Goal: Task Accomplishment & Management: Complete application form

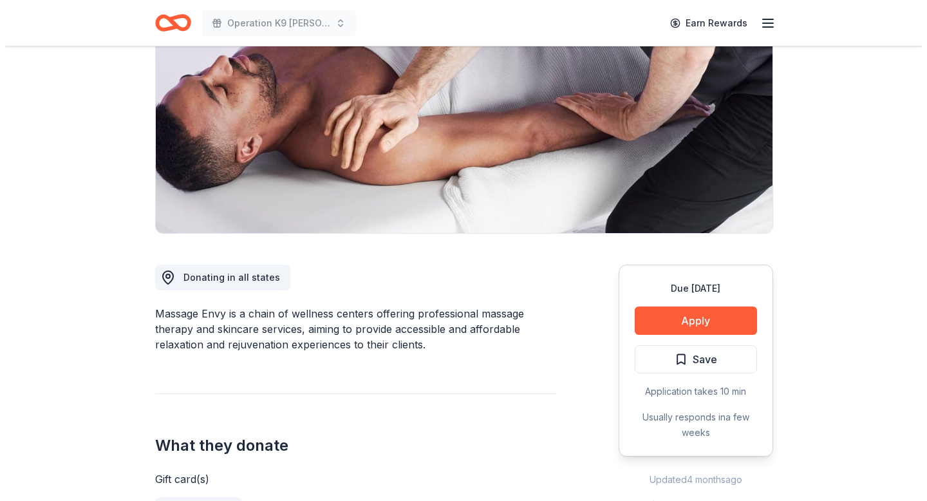
scroll to position [171, 0]
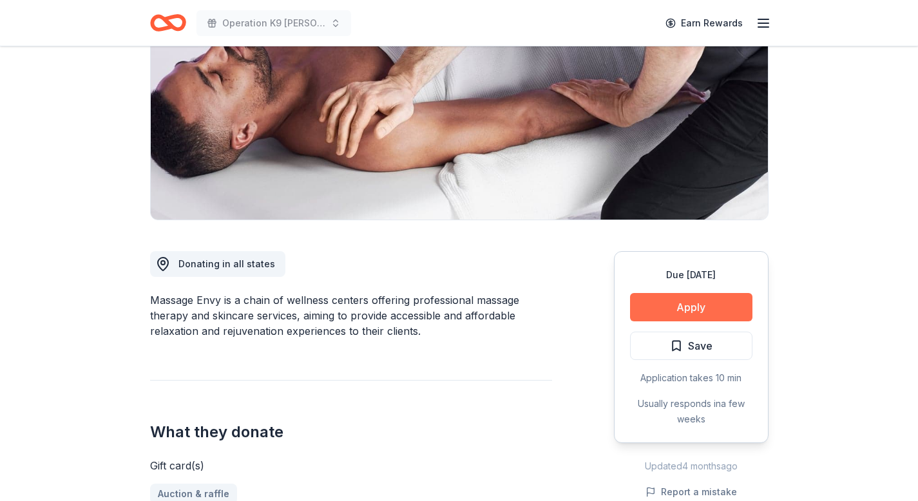
click at [700, 308] on button "Apply" at bounding box center [691, 307] width 122 height 28
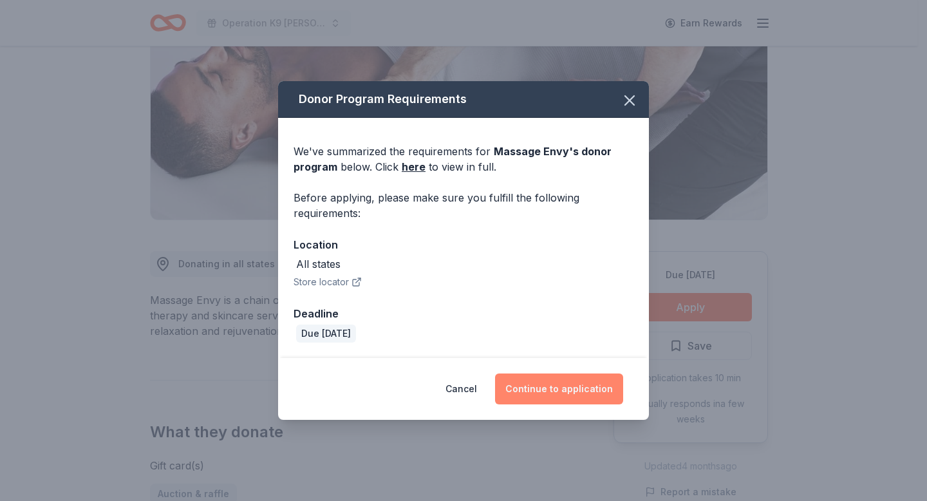
click at [555, 386] on button "Continue to application" at bounding box center [559, 389] width 128 height 31
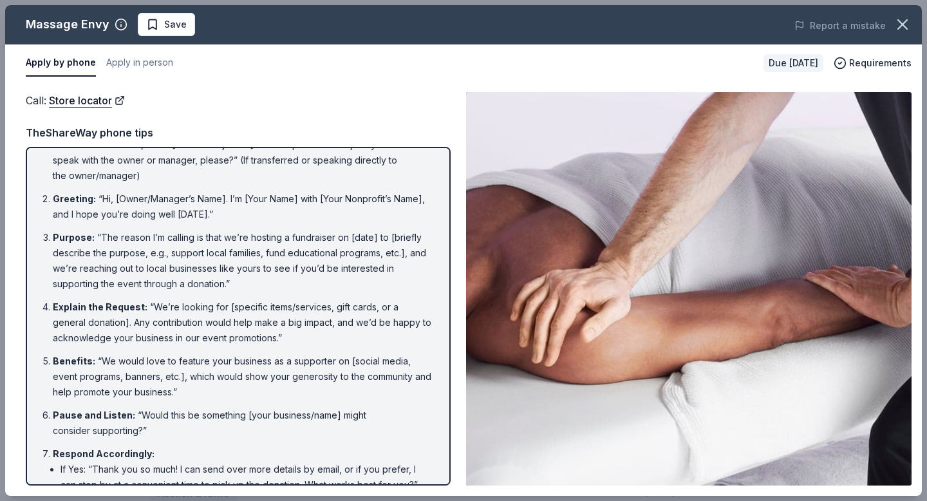
scroll to position [0, 0]
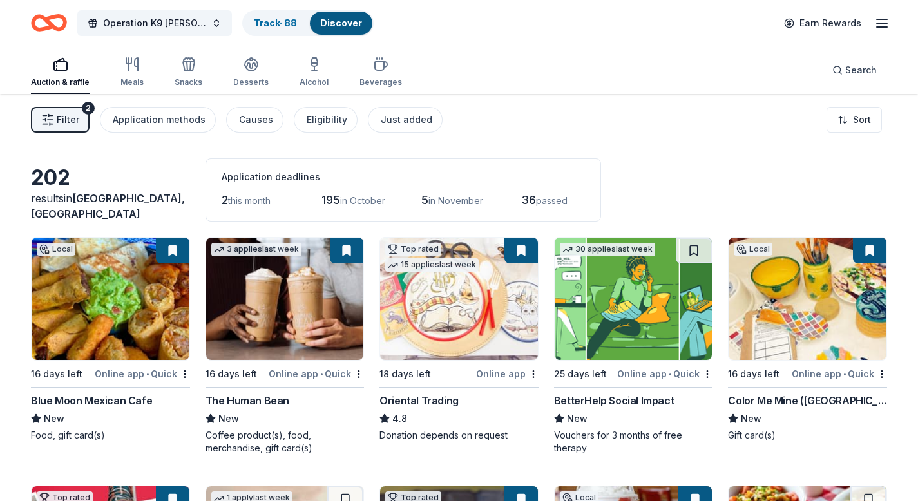
click at [248, 398] on div "The Human Bean" at bounding box center [247, 400] width 84 height 15
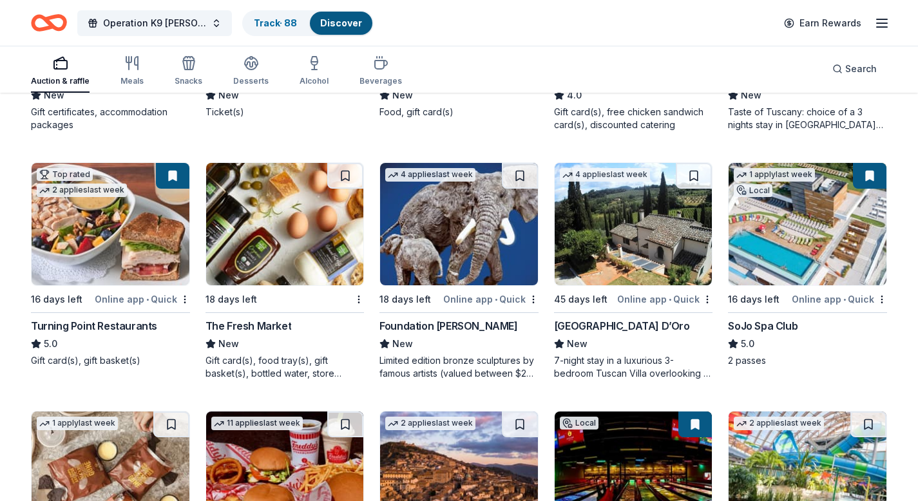
scroll to position [1081, 0]
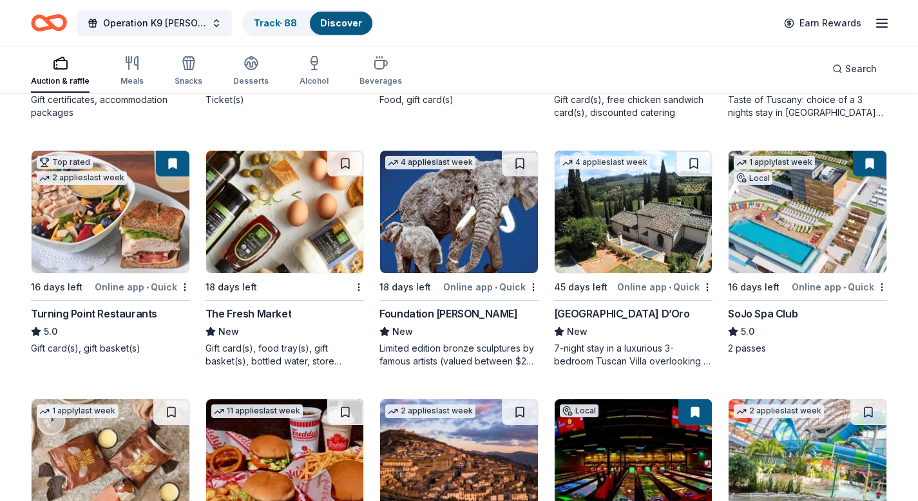
click at [265, 316] on div "The Fresh Market" at bounding box center [248, 313] width 86 height 15
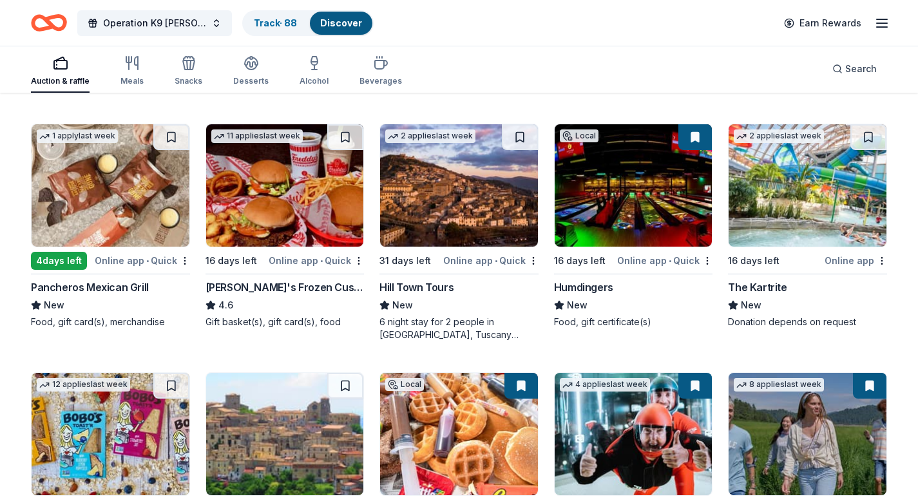
scroll to position [1359, 0]
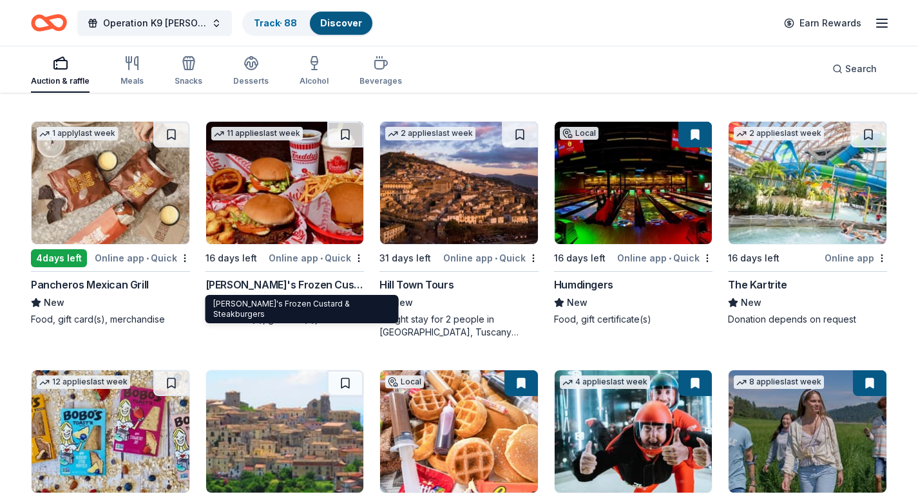
click at [298, 287] on div "[PERSON_NAME]'s Frozen Custard & Steakburgers" at bounding box center [284, 284] width 159 height 15
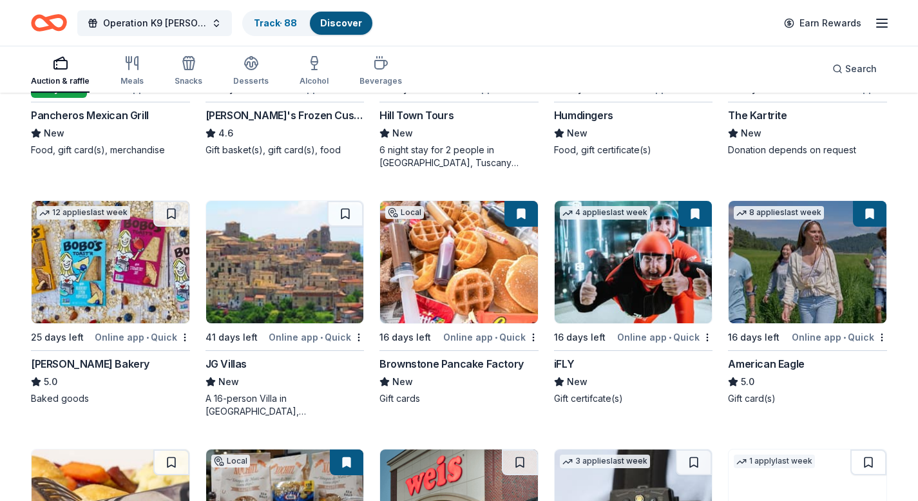
scroll to position [1583, 0]
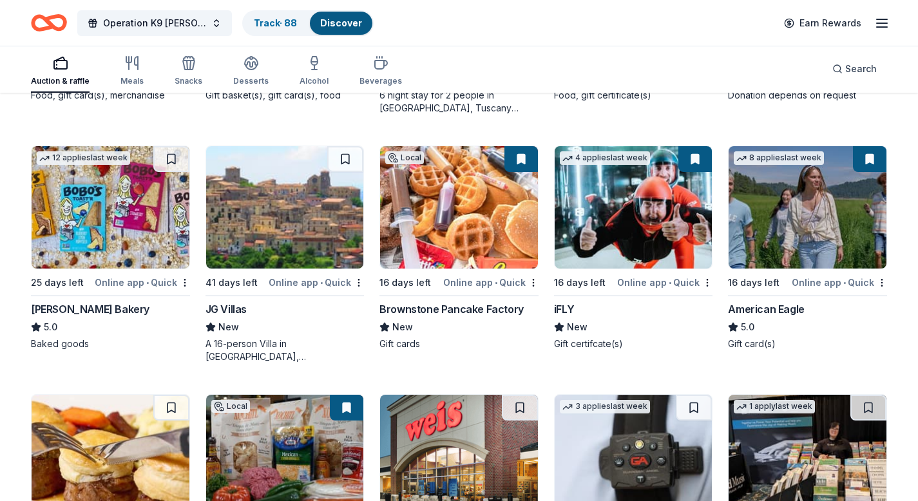
click at [477, 310] on div "Brownstone Pancake Factory" at bounding box center [451, 308] width 144 height 15
click at [87, 308] on div "[PERSON_NAME] Bakery" at bounding box center [90, 308] width 118 height 15
click at [169, 156] on button at bounding box center [171, 159] width 36 height 26
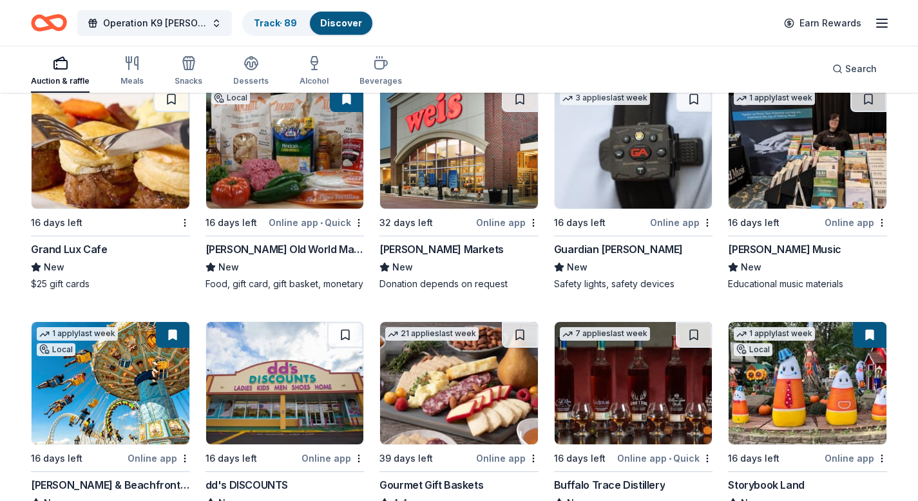
scroll to position [1777, 0]
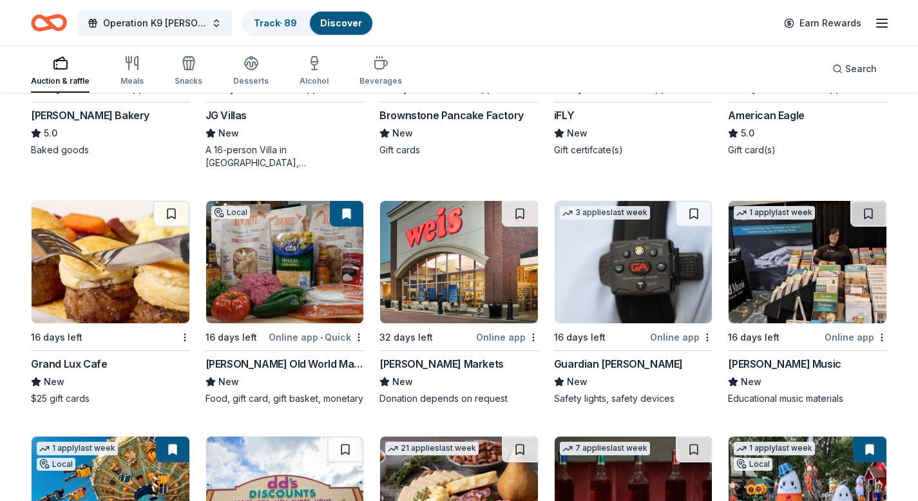
click at [620, 365] on div "Guardian Angel Device" at bounding box center [618, 363] width 129 height 15
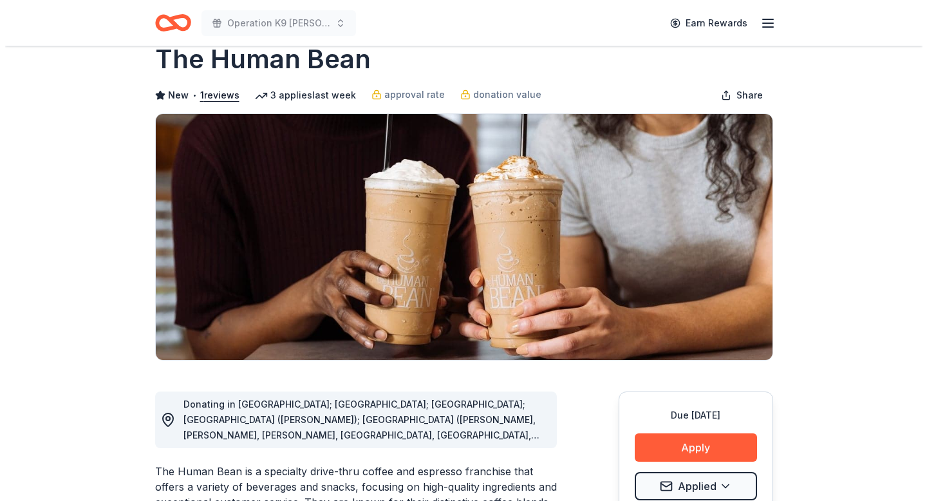
scroll to position [101, 0]
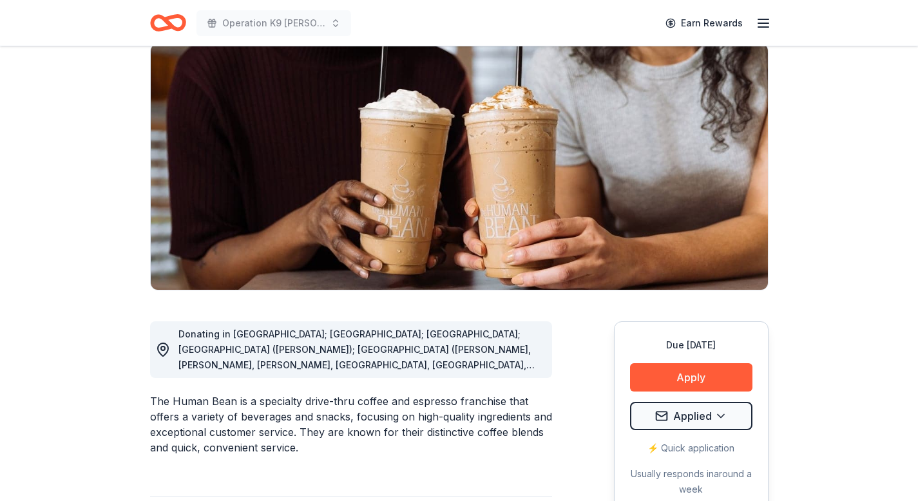
click at [491, 366] on span "Donating in AZ; CA; CO; FL (Marianna); GA (Alpharetta, Columbus, Cummings, Daws…" at bounding box center [356, 472] width 356 height 289
click at [691, 381] on button "Apply" at bounding box center [691, 377] width 122 height 28
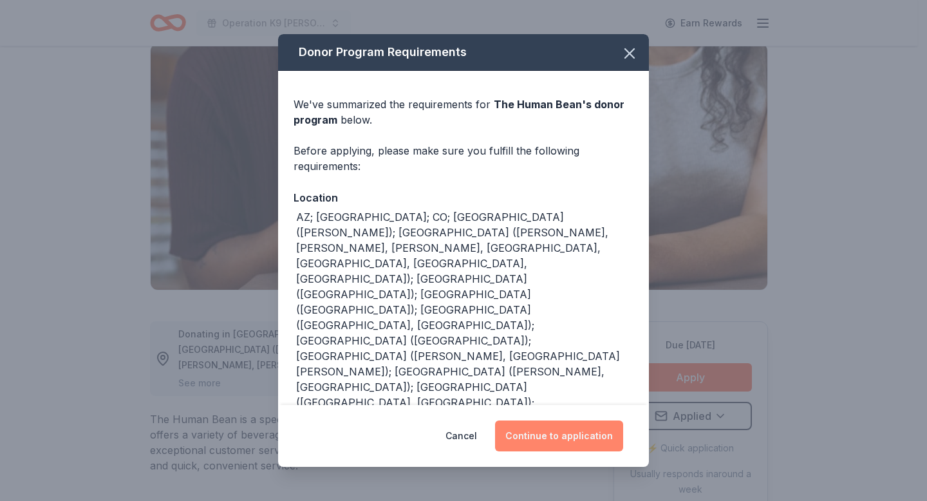
click at [575, 437] on button "Continue to application" at bounding box center [559, 436] width 128 height 31
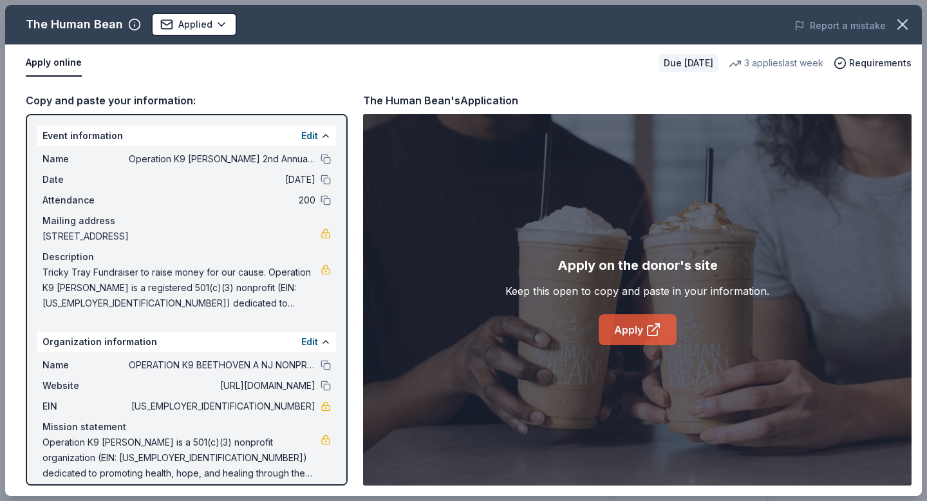
click at [645, 325] on link "Apply" at bounding box center [638, 329] width 78 height 31
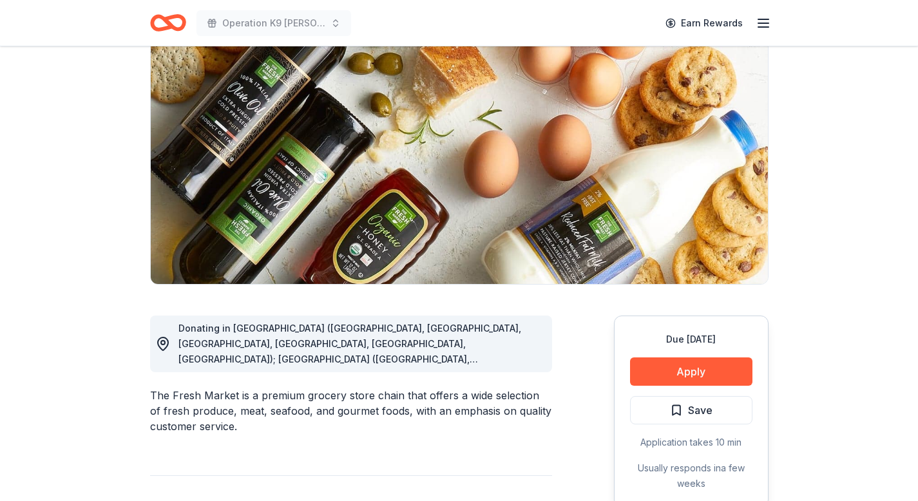
scroll to position [131, 0]
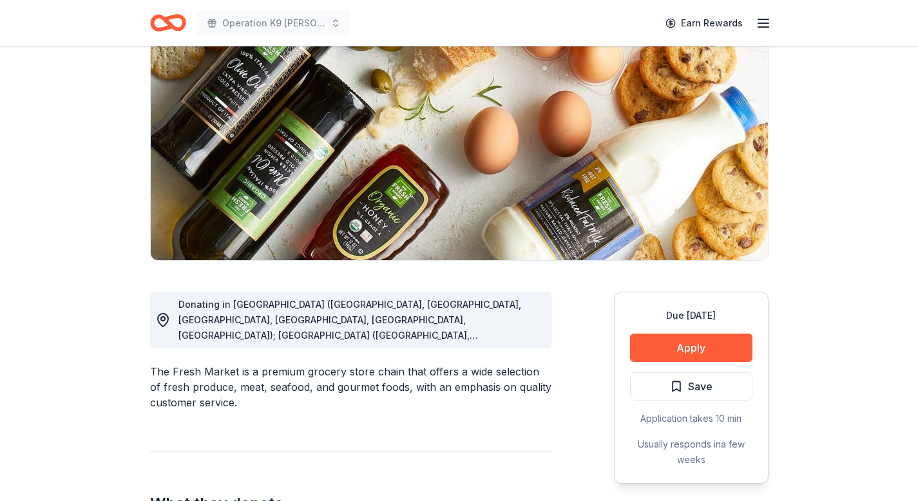
click at [162, 320] on circle at bounding box center [163, 319] width 4 height 4
click at [458, 365] on div "The Fresh Market is a premium grocery store chain that offers a wide selection …" at bounding box center [351, 387] width 402 height 46
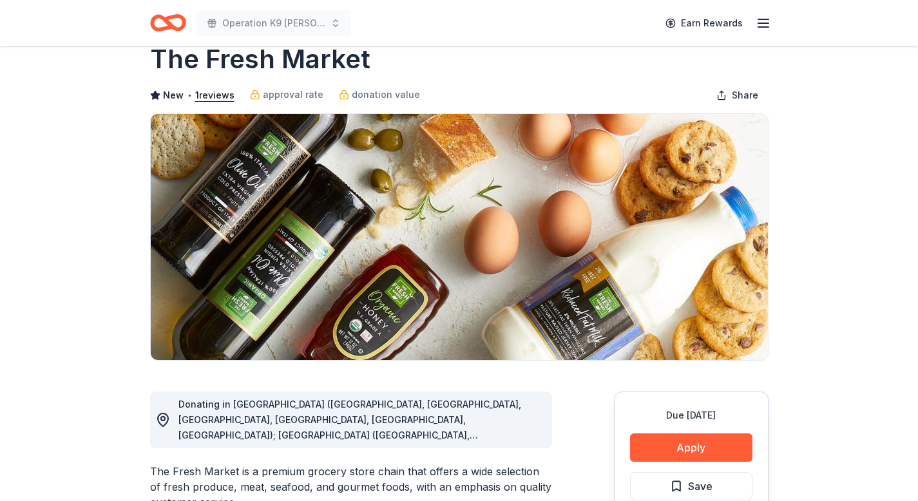
scroll to position [0, 0]
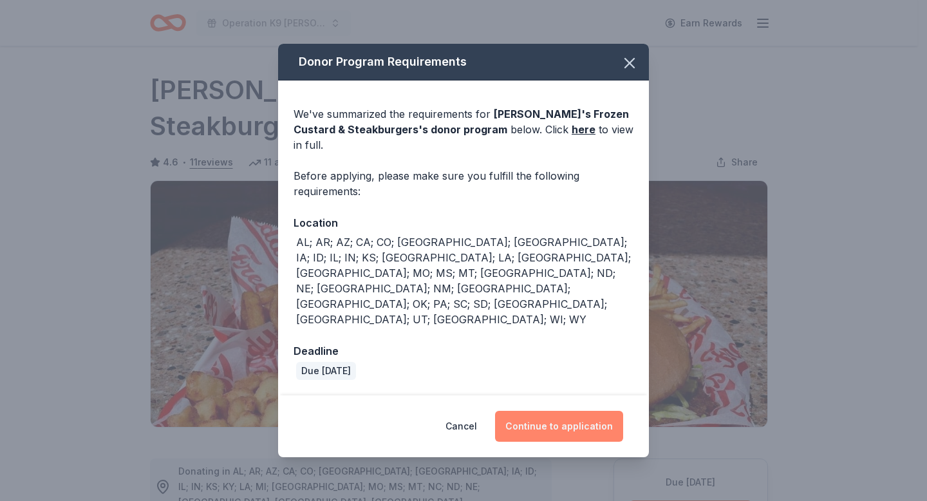
click at [555, 411] on button "Continue to application" at bounding box center [559, 426] width 128 height 31
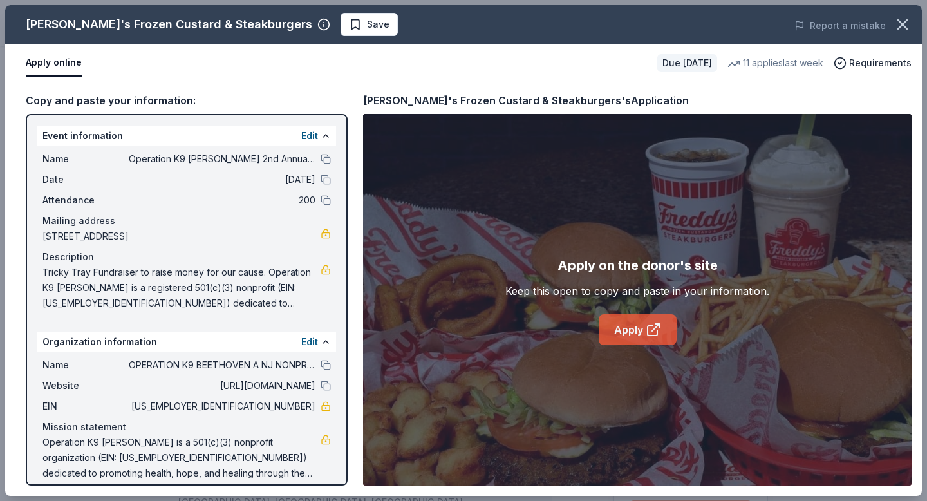
click at [640, 335] on link "Apply" at bounding box center [638, 329] width 78 height 31
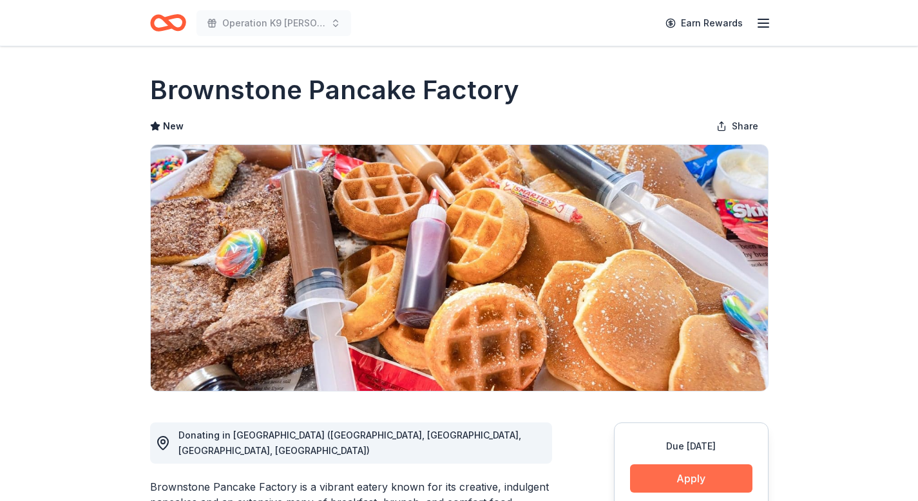
click at [712, 471] on button "Apply" at bounding box center [691, 478] width 122 height 28
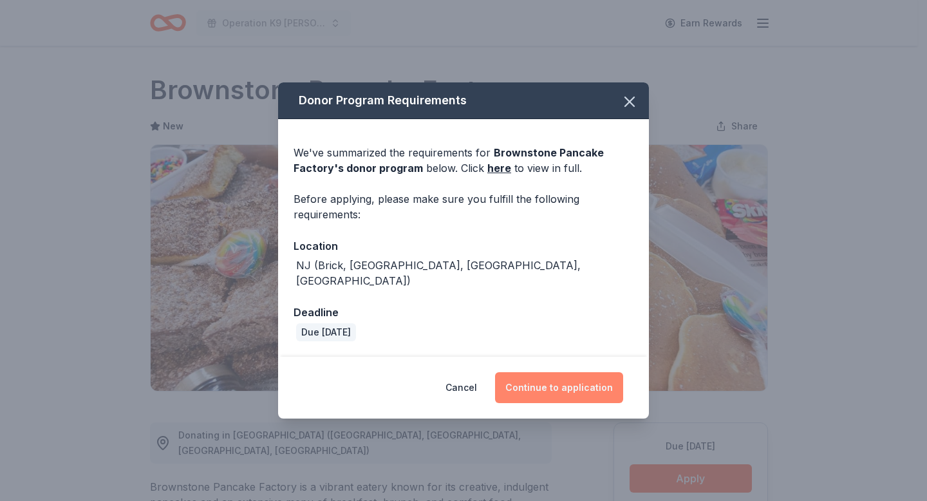
click at [548, 389] on button "Continue to application" at bounding box center [559, 387] width 128 height 31
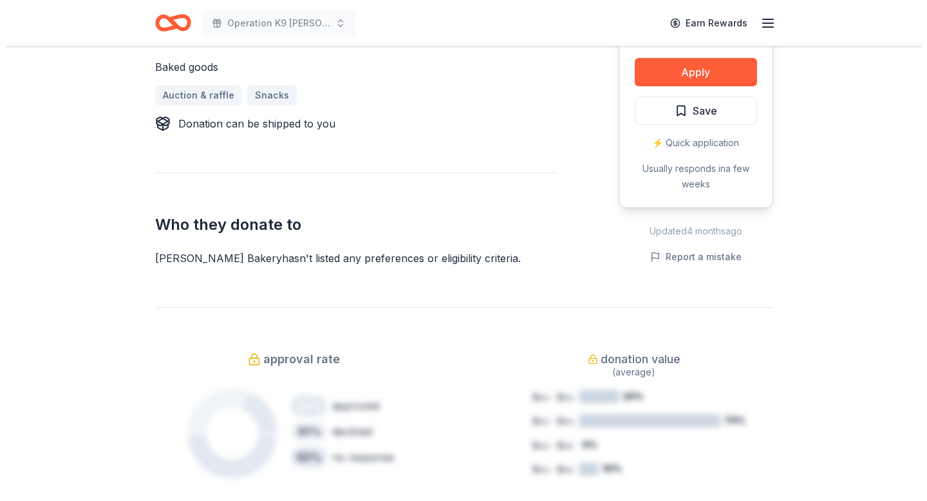
scroll to position [176, 0]
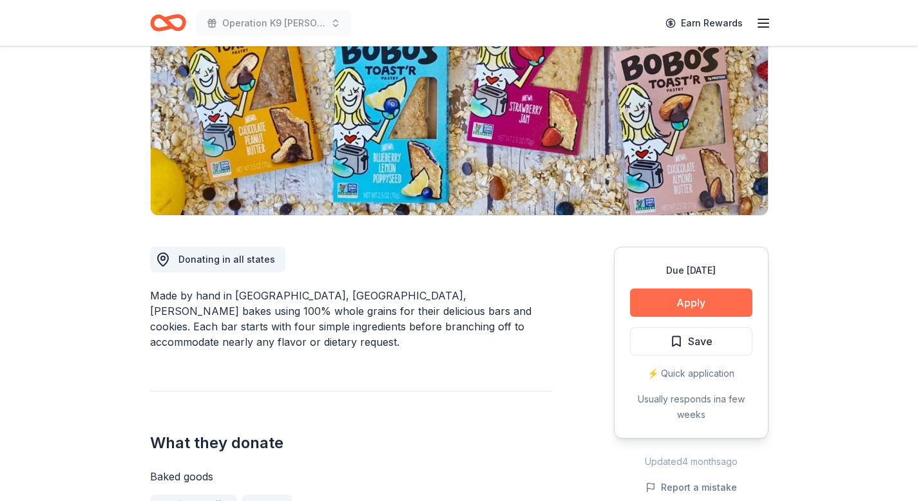
click at [663, 303] on button "Apply" at bounding box center [691, 303] width 122 height 28
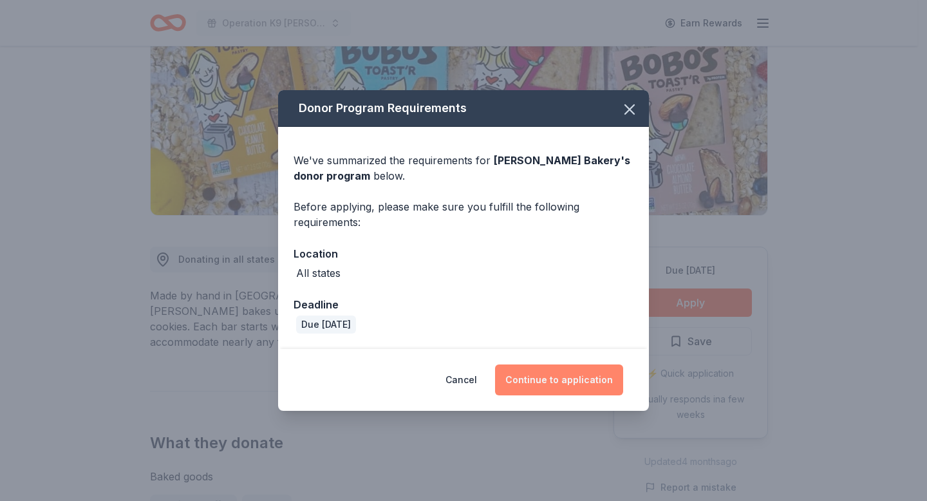
click at [554, 379] on button "Continue to application" at bounding box center [559, 380] width 128 height 31
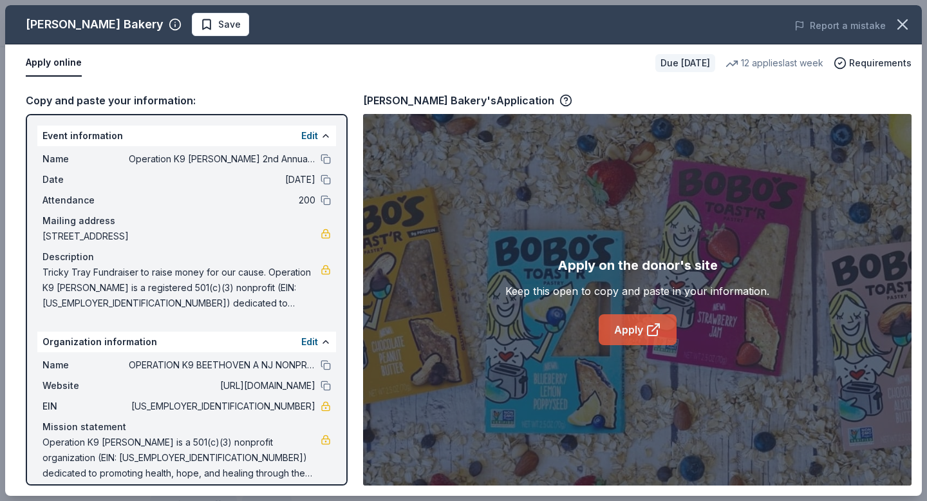
click at [640, 321] on link "Apply" at bounding box center [638, 329] width 78 height 31
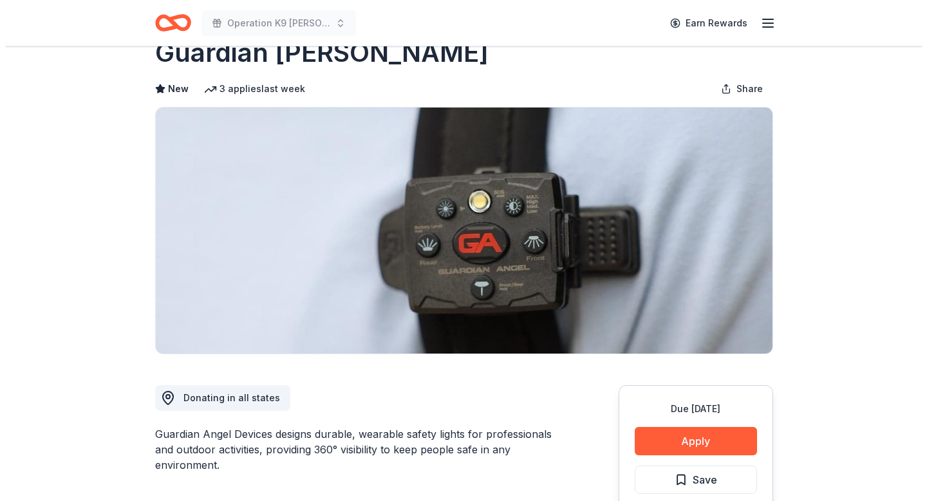
scroll to position [96, 0]
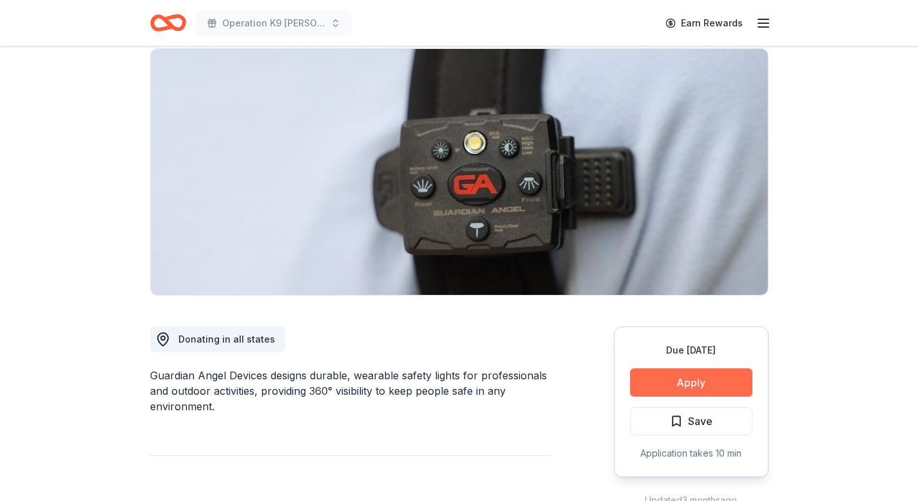
click at [715, 387] on button "Apply" at bounding box center [691, 382] width 122 height 28
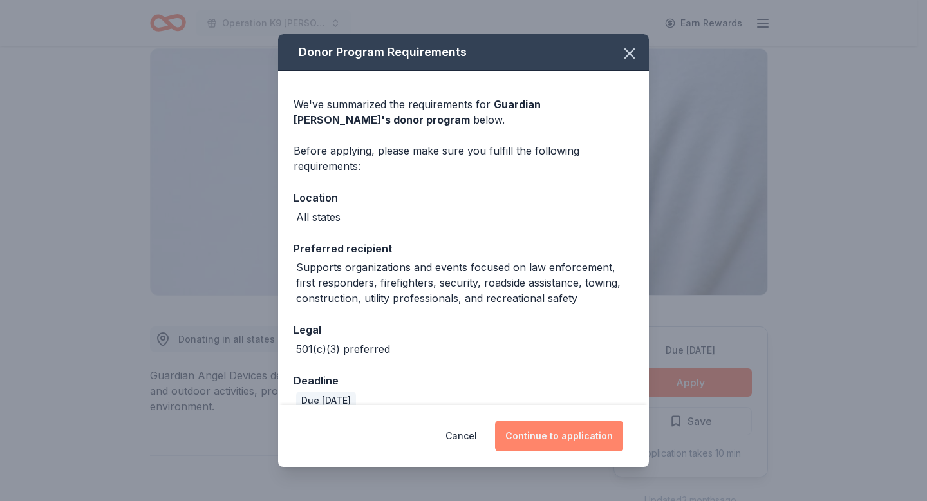
click at [553, 432] on button "Continue to application" at bounding box center [559, 436] width 128 height 31
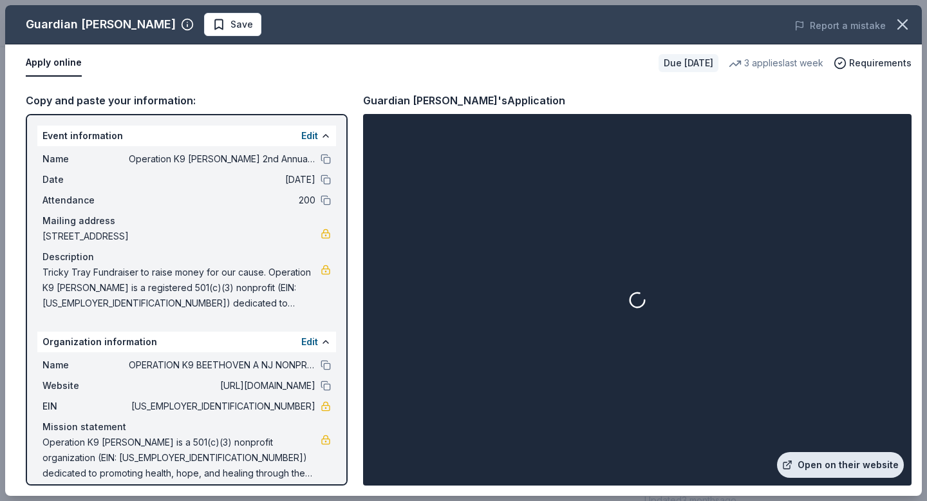
click at [829, 459] on link "Open on their website" at bounding box center [840, 465] width 127 height 26
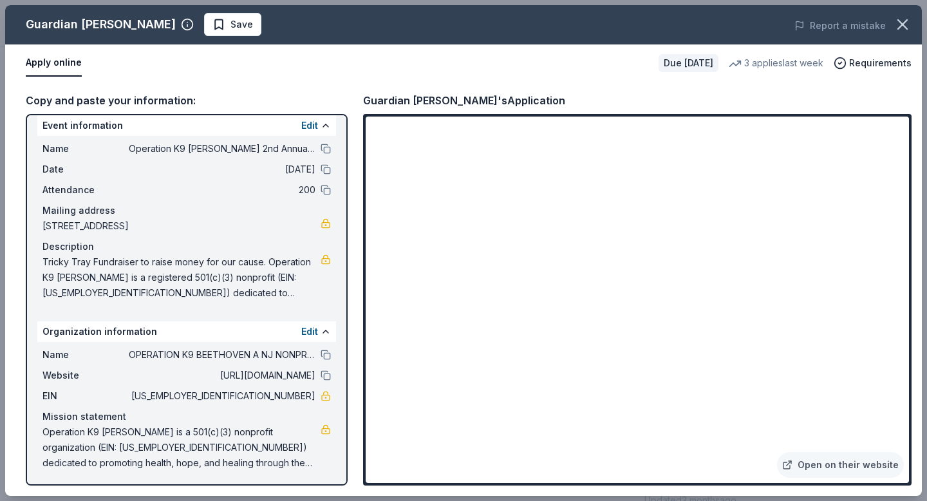
scroll to position [12, 0]
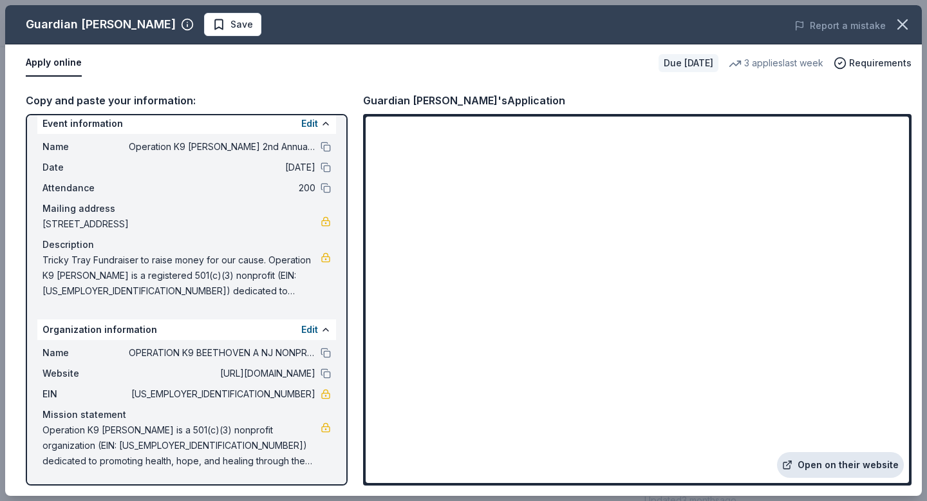
click at [835, 464] on link "Open on their website" at bounding box center [840, 465] width 127 height 26
